Goal: Communication & Community: Participate in discussion

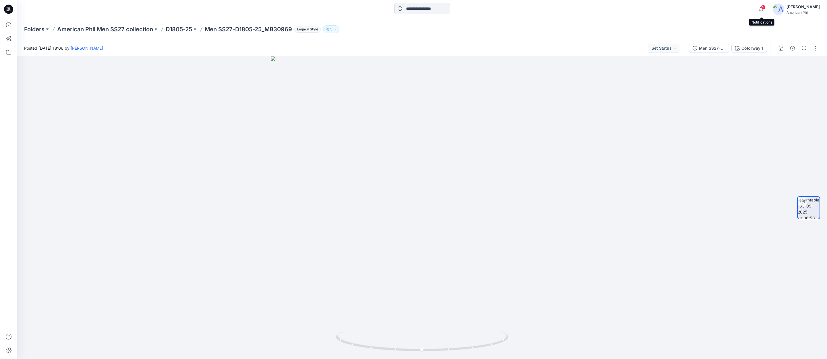
click at [764, 7] on span "5" at bounding box center [763, 7] width 5 height 5
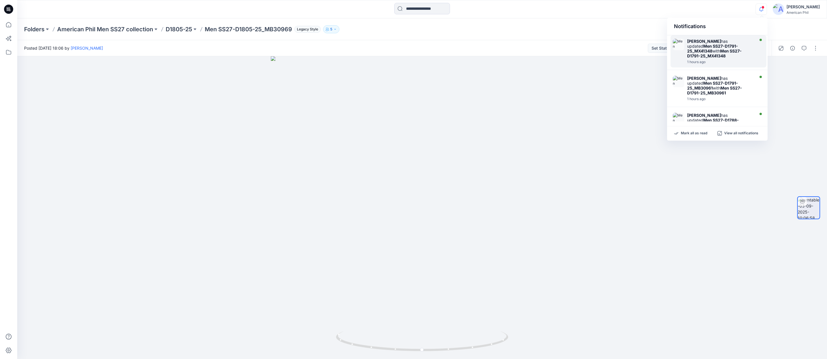
click at [727, 48] on div "[PERSON_NAME] has updated Men SS27-D1791-25_MX41348 with Men SS27-D1791-25_MX41…" at bounding box center [720, 49] width 66 height 20
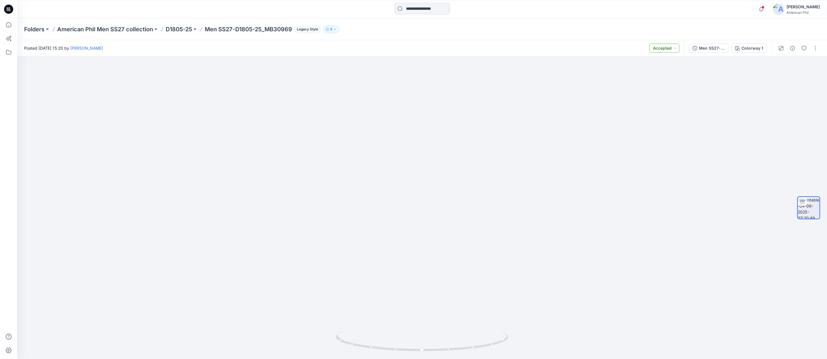
click at [675, 49] on button "Accepted" at bounding box center [664, 48] width 30 height 9
click at [805, 47] on icon "button" at bounding box center [804, 48] width 5 height 5
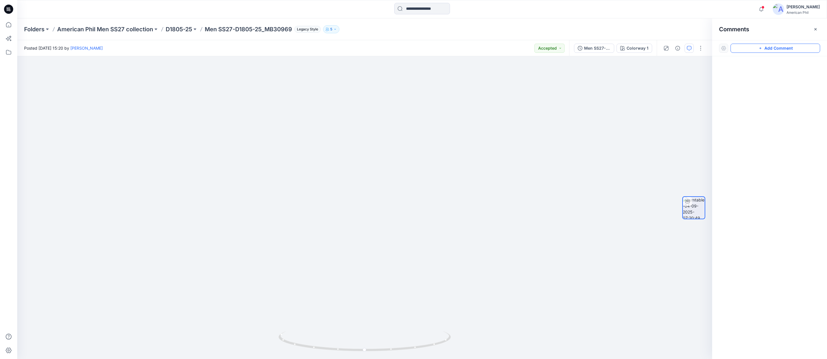
click at [757, 47] on button "Add Comment" at bounding box center [775, 48] width 90 height 9
click at [439, 108] on div "1 Cancel Post" at bounding box center [364, 207] width 695 height 303
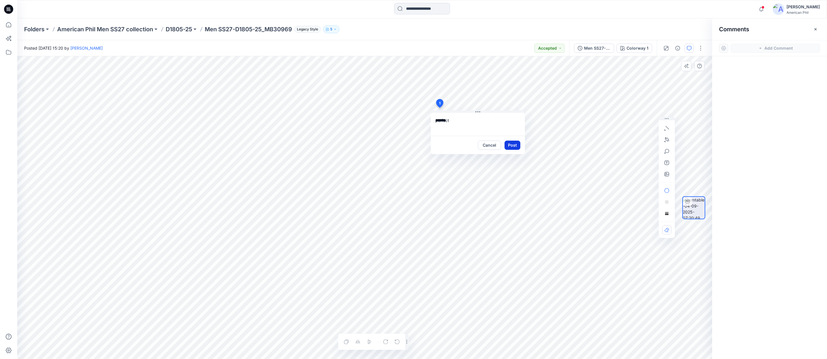
type textarea "*******"
click at [513, 146] on button "Post" at bounding box center [512, 145] width 16 height 9
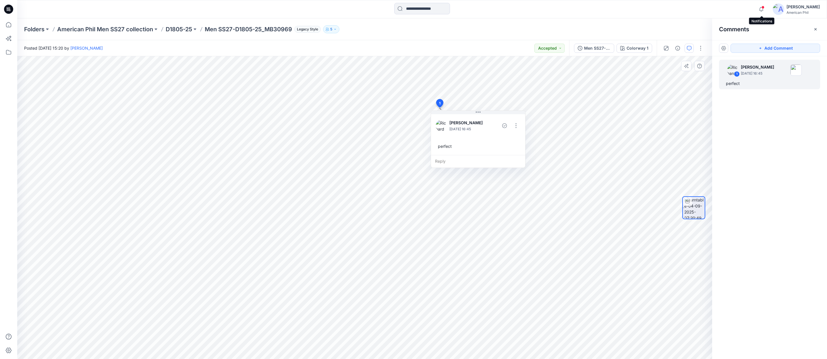
click at [764, 7] on span at bounding box center [762, 7] width 3 height 3
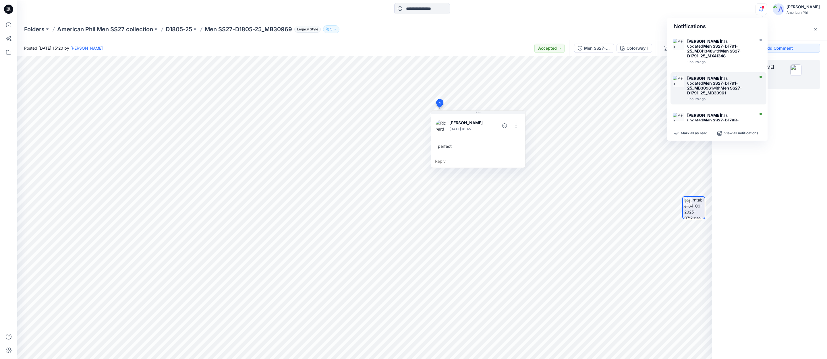
click at [698, 83] on strong "Men SS27-D1791-25_MB30961" at bounding box center [712, 86] width 51 height 10
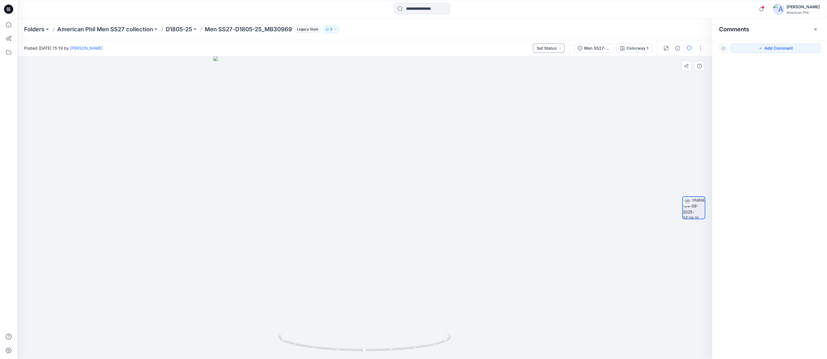
click at [561, 49] on button "Set Status" at bounding box center [549, 48] width 32 height 9
click at [530, 75] on p "Accepted" at bounding box center [533, 74] width 18 height 7
click at [764, 7] on span at bounding box center [762, 7] width 3 height 3
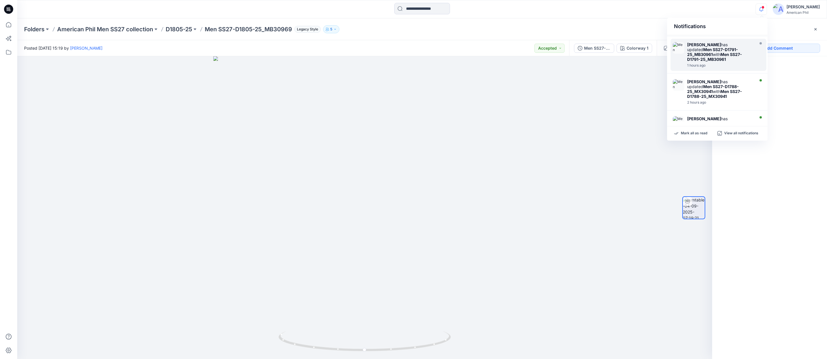
scroll to position [36, 0]
click at [679, 79] on img at bounding box center [678, 82] width 11 height 11
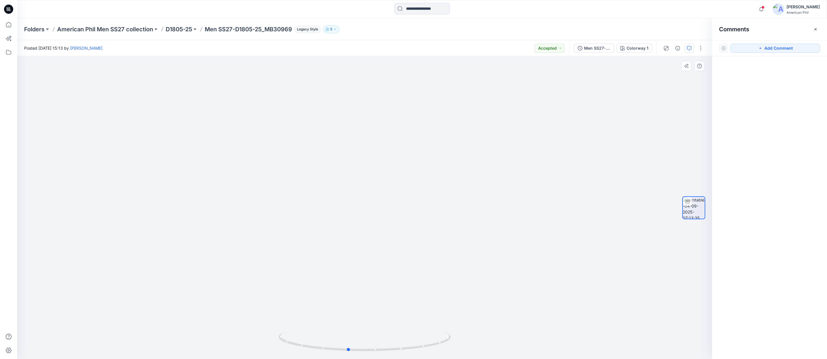
drag, startPoint x: 379, startPoint y: 349, endPoint x: 362, endPoint y: 328, distance: 26.5
click at [362, 328] on div at bounding box center [364, 207] width 695 height 303
click at [762, 7] on span at bounding box center [762, 7] width 3 height 3
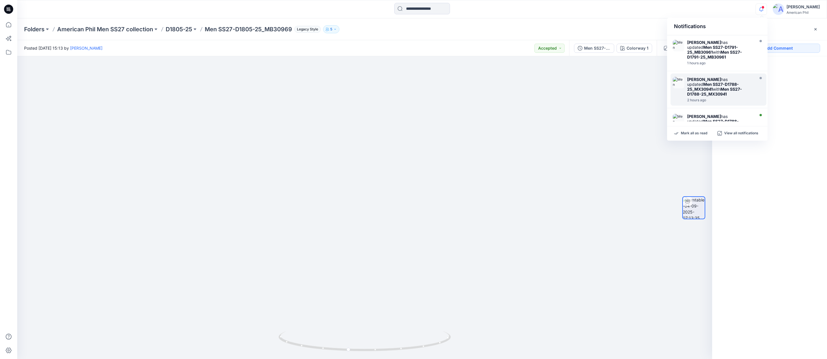
scroll to position [57, 0]
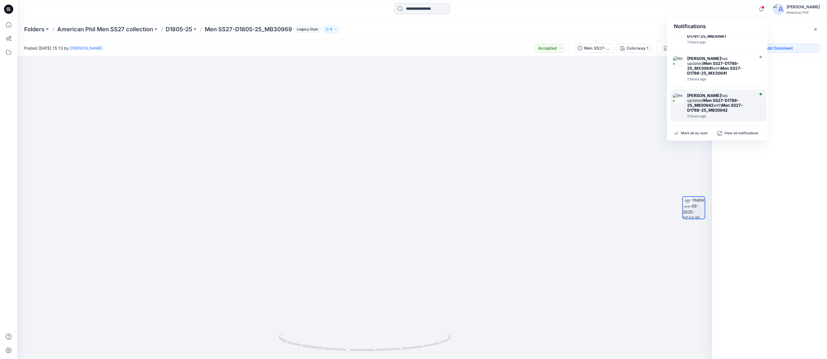
click at [680, 93] on img at bounding box center [678, 98] width 11 height 11
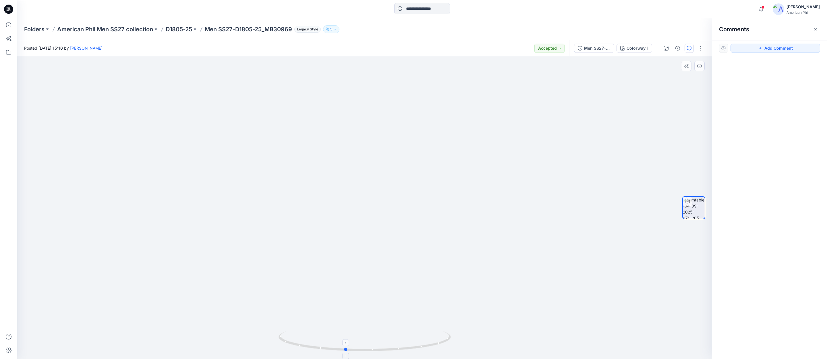
drag, startPoint x: 389, startPoint y: 350, endPoint x: 371, endPoint y: 345, distance: 19.0
click at [371, 345] on icon at bounding box center [365, 342] width 174 height 22
click at [764, 8] on span at bounding box center [762, 7] width 3 height 3
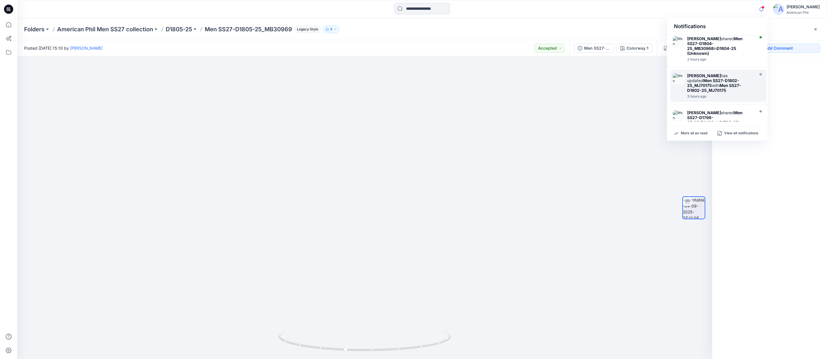
scroll to position [151, 0]
click at [681, 73] on img at bounding box center [678, 78] width 11 height 11
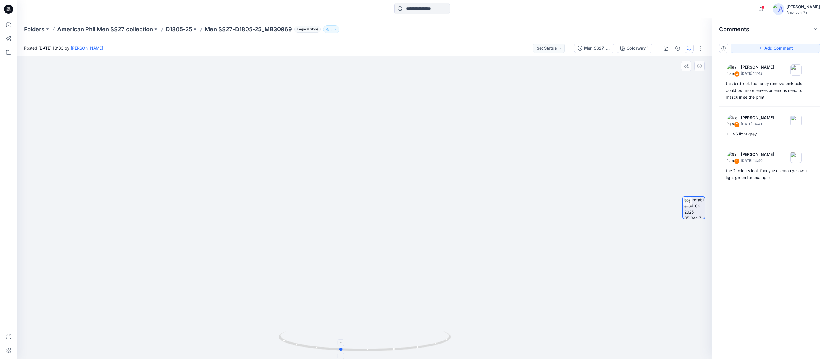
drag, startPoint x: 376, startPoint y: 348, endPoint x: 357, endPoint y: 344, distance: 19.9
click at [357, 345] on icon at bounding box center [365, 342] width 174 height 22
click at [181, 28] on p "D1805-25" at bounding box center [179, 29] width 26 height 8
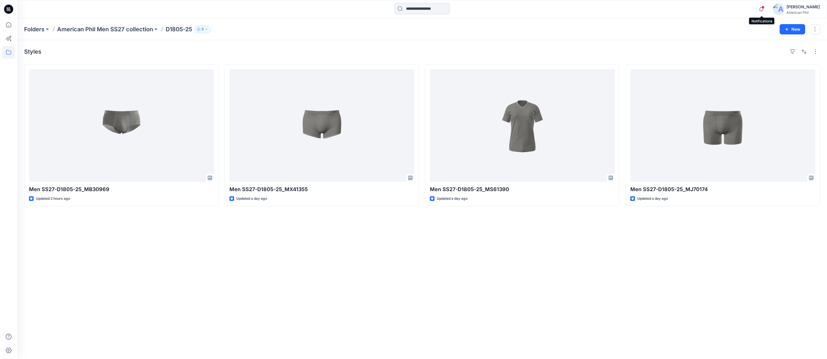
click at [763, 8] on span at bounding box center [762, 7] width 3 height 3
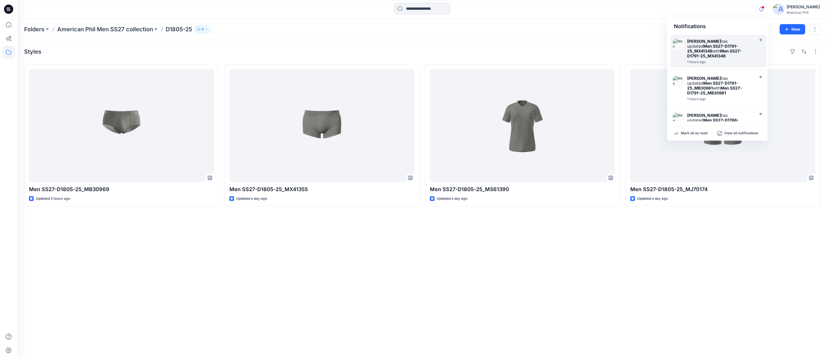
click at [702, 51] on strong "Men SS27-D1791-25_MX41348" at bounding box center [714, 54] width 55 height 10
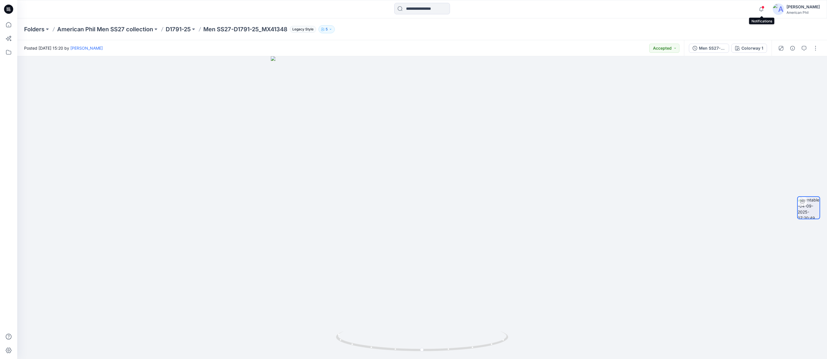
click at [762, 7] on span at bounding box center [762, 7] width 3 height 3
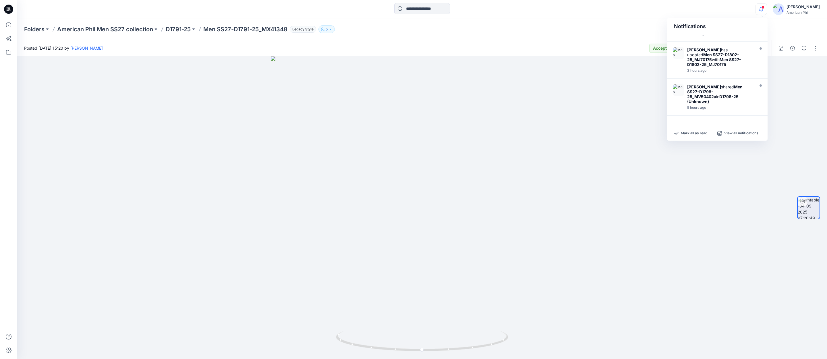
scroll to position [178, 0]
click at [683, 83] on img at bounding box center [678, 88] width 11 height 11
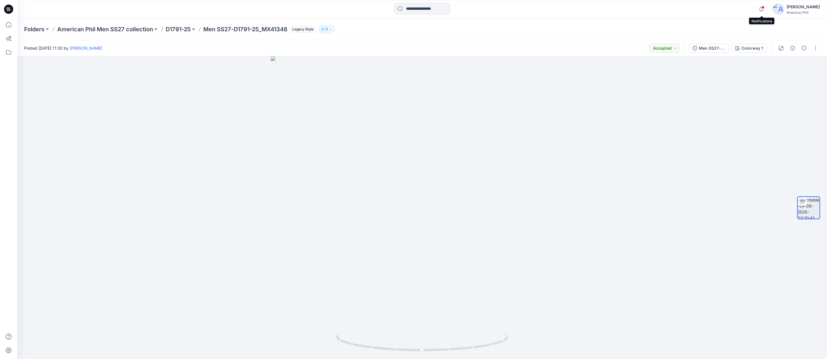
click at [763, 8] on span at bounding box center [762, 7] width 3 height 3
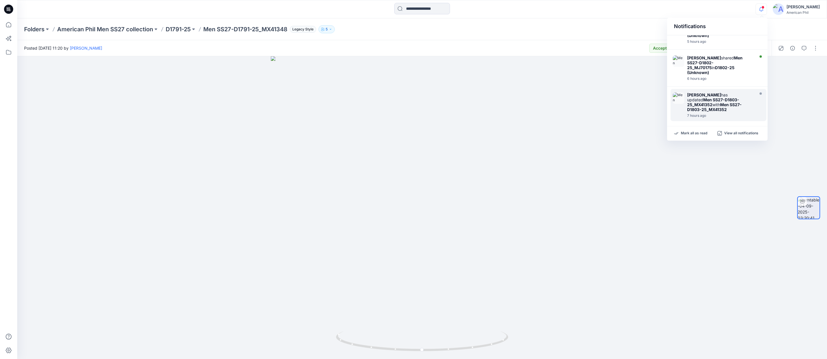
scroll to position [258, 0]
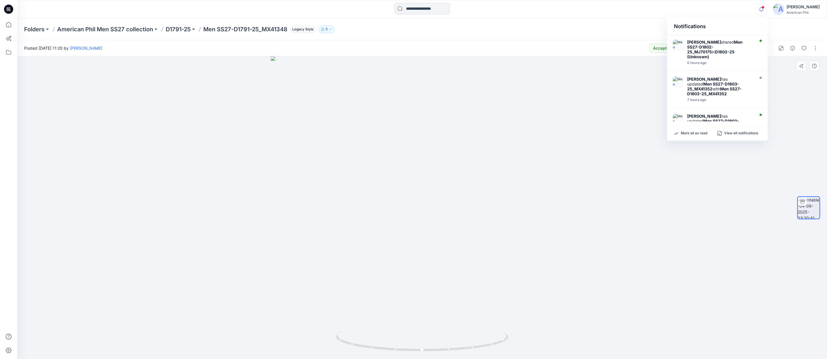
click at [572, 103] on div at bounding box center [422, 207] width 810 height 303
